Goal: Information Seeking & Learning: Stay updated

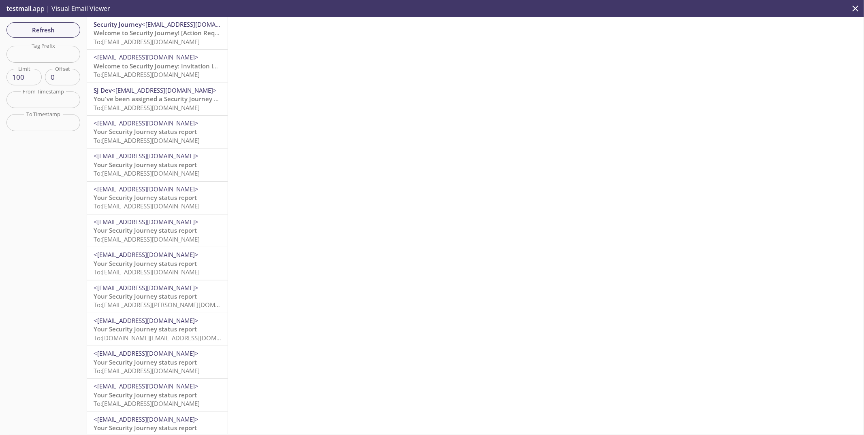
click at [130, 140] on span "To: [EMAIL_ADDRESS][DOMAIN_NAME]" at bounding box center [147, 140] width 106 height 8
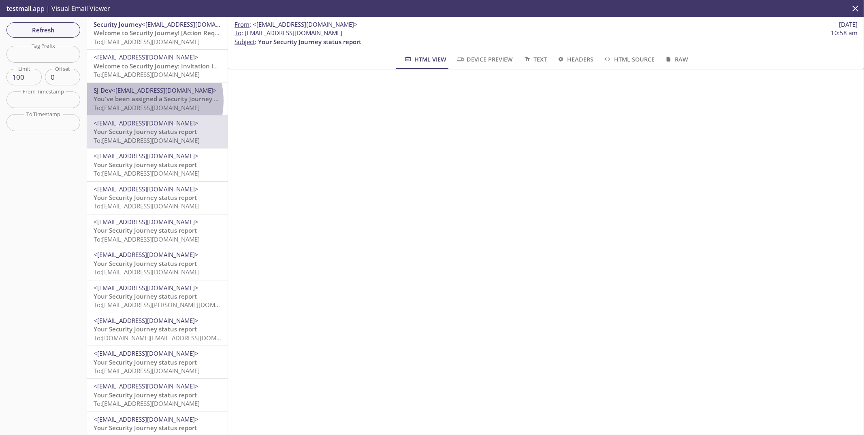
click at [142, 101] on span "You've been assigned a Security Journey Knowledge Assessment" at bounding box center [188, 99] width 189 height 8
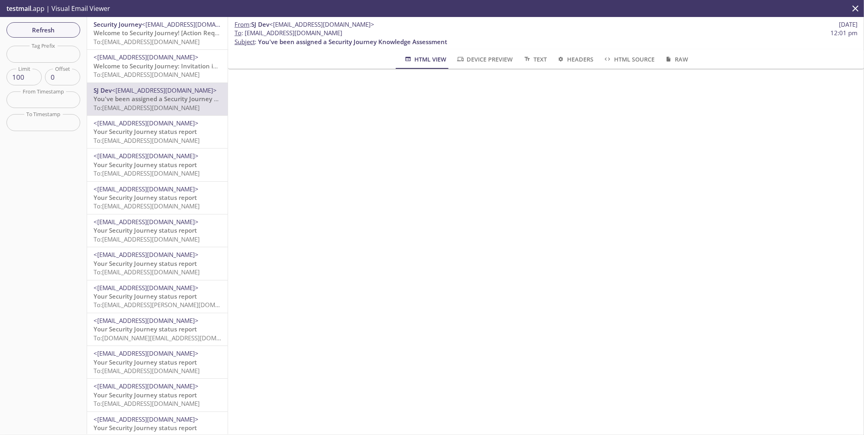
click at [142, 69] on span "Welcome to Security Journey: Invitation instructions" at bounding box center [170, 66] width 153 height 8
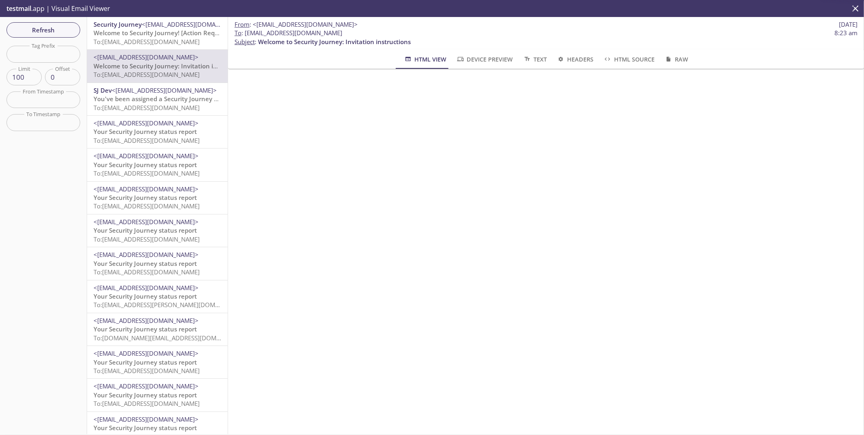
click at [145, 40] on span "To: [EMAIL_ADDRESS][DOMAIN_NAME]" at bounding box center [147, 42] width 106 height 8
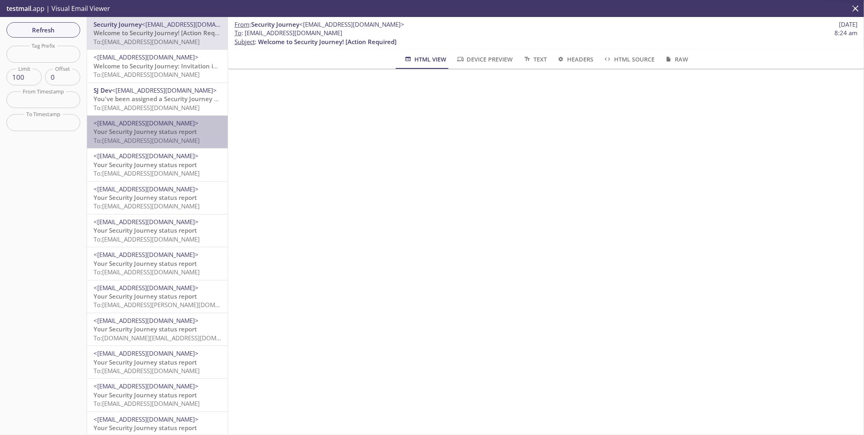
click at [177, 134] on span "Your Security Journey status report" at bounding box center [145, 132] width 103 height 8
